Goal: Information Seeking & Learning: Find specific page/section

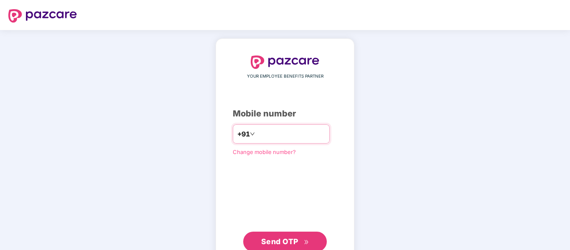
click at [267, 135] on input "number" at bounding box center [291, 134] width 69 height 13
type input "**********"
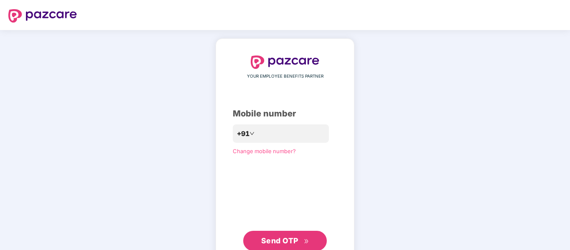
click at [273, 242] on span "Send OTP" at bounding box center [279, 241] width 37 height 9
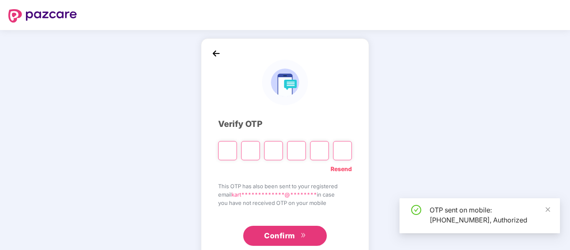
click at [227, 152] on input "Please enter verification code. Digit 1" at bounding box center [227, 150] width 19 height 19
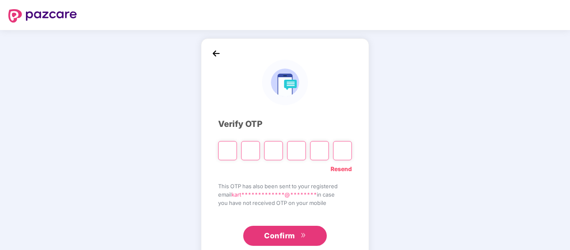
type input "*"
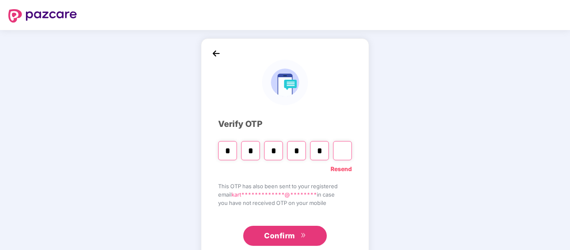
type input "*"
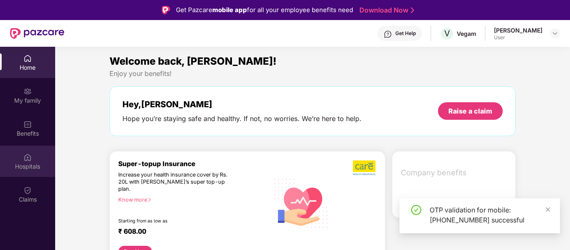
click at [21, 167] on div "Hospitals" at bounding box center [27, 167] width 55 height 8
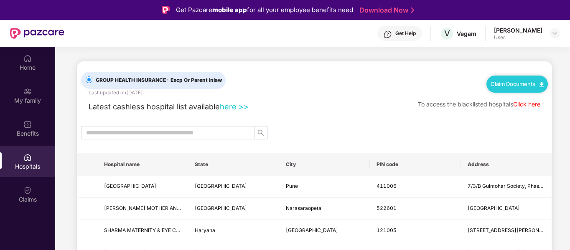
click at [225, 108] on link "here >>" at bounding box center [234, 106] width 29 height 9
click at [238, 107] on link "here >>" at bounding box center [234, 106] width 29 height 9
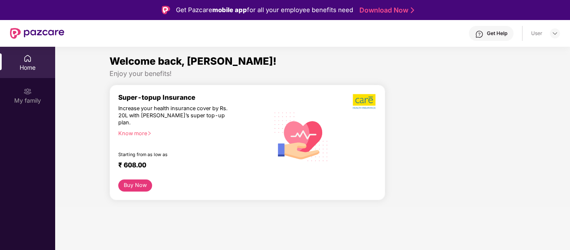
click at [542, 36] on div "User" at bounding box center [536, 33] width 11 height 7
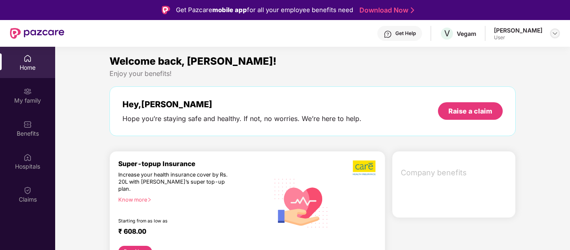
click at [557, 35] on img at bounding box center [555, 33] width 7 height 7
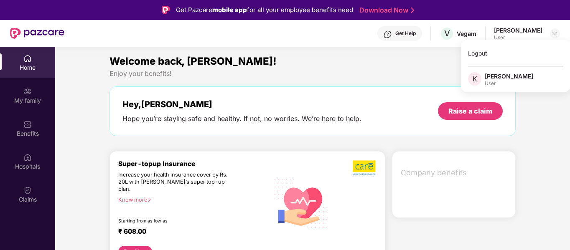
click at [296, 77] on div "Enjoy your benefits!" at bounding box center [313, 73] width 406 height 9
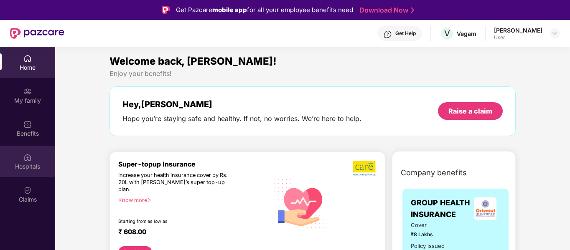
click at [9, 161] on div "Hospitals" at bounding box center [27, 161] width 55 height 31
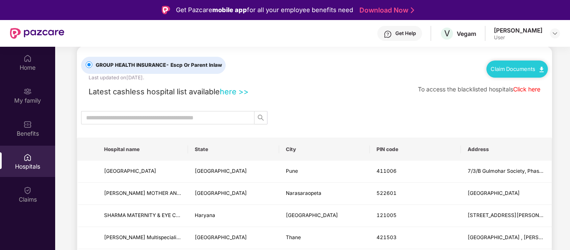
scroll to position [15, 0]
click at [232, 93] on link "here >>" at bounding box center [234, 91] width 29 height 9
click at [366, 71] on div "GROUP HEALTH INSURANCE - Escp Or Parent Inlaw Last updated on 16 Sep 2025 . Cla…" at bounding box center [314, 63] width 467 height 35
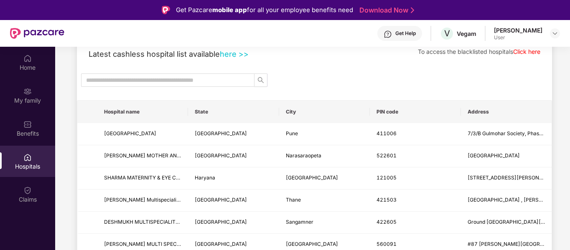
scroll to position [54, 0]
